Goal: Task Accomplishment & Management: Use online tool/utility

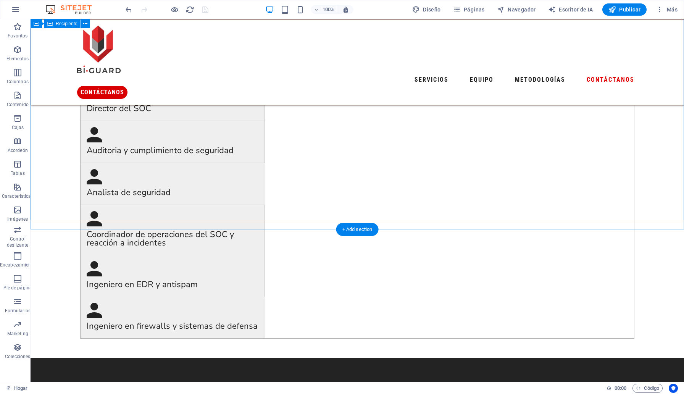
scroll to position [1672, 0]
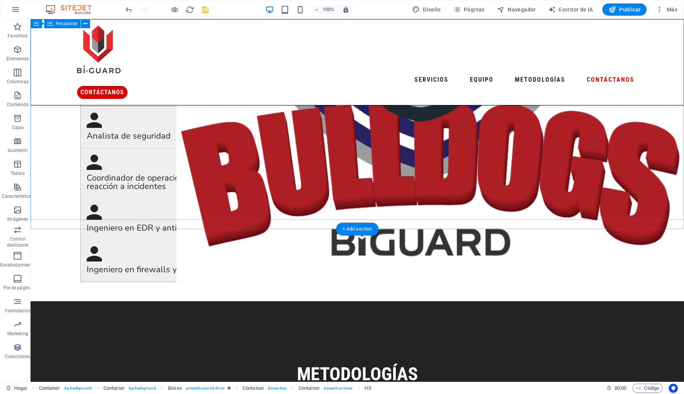
scroll to position [1657, 0]
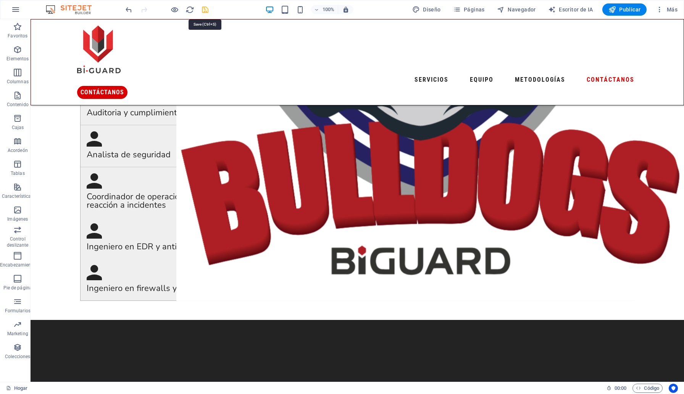
click at [208, 13] on icon "ahorrar" at bounding box center [205, 9] width 9 height 9
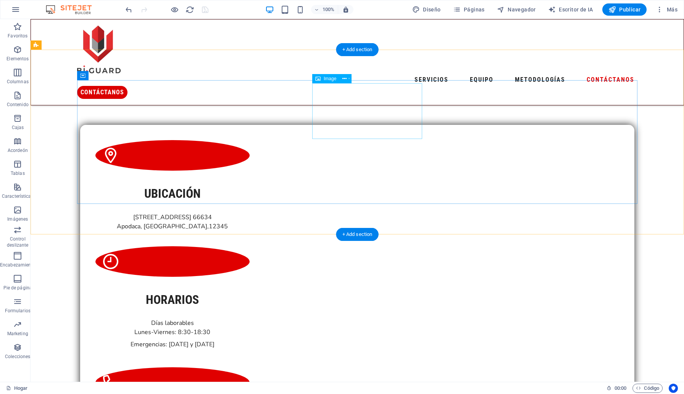
scroll to position [2293, 0]
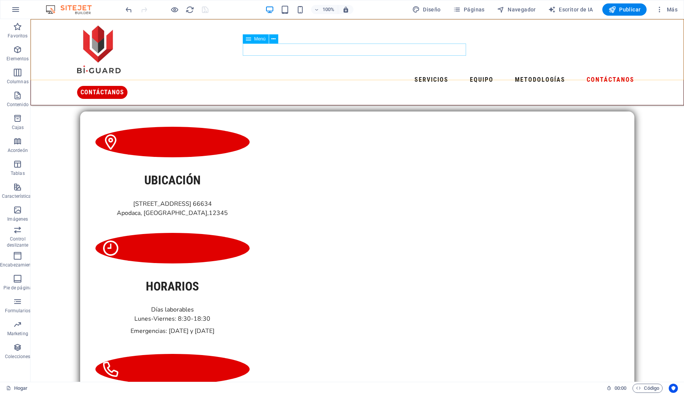
drag, startPoint x: 357, startPoint y: 45, endPoint x: 380, endPoint y: 99, distance: 58.5
click at [357, 74] on nav "Servicios Equipo Metodologías Contáctanos" at bounding box center [357, 80] width 560 height 12
click at [354, 74] on nav "Servicios Equipo Metodologías Contáctanos" at bounding box center [357, 80] width 560 height 12
click at [353, 74] on nav "Servicios Equipo Metodologías Contáctanos" at bounding box center [357, 80] width 560 height 12
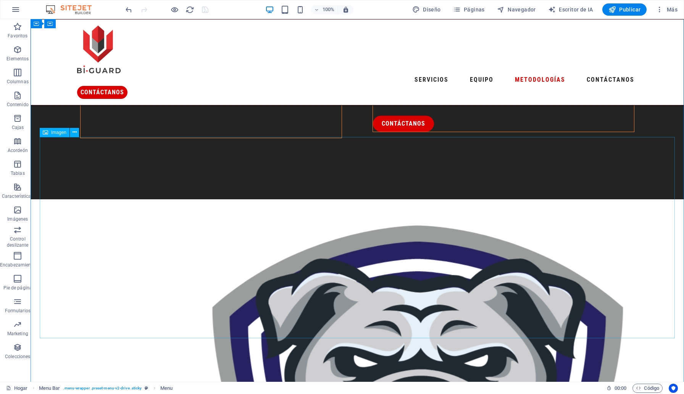
scroll to position [1237, 0]
